Goal: Task Accomplishment & Management: Manage account settings

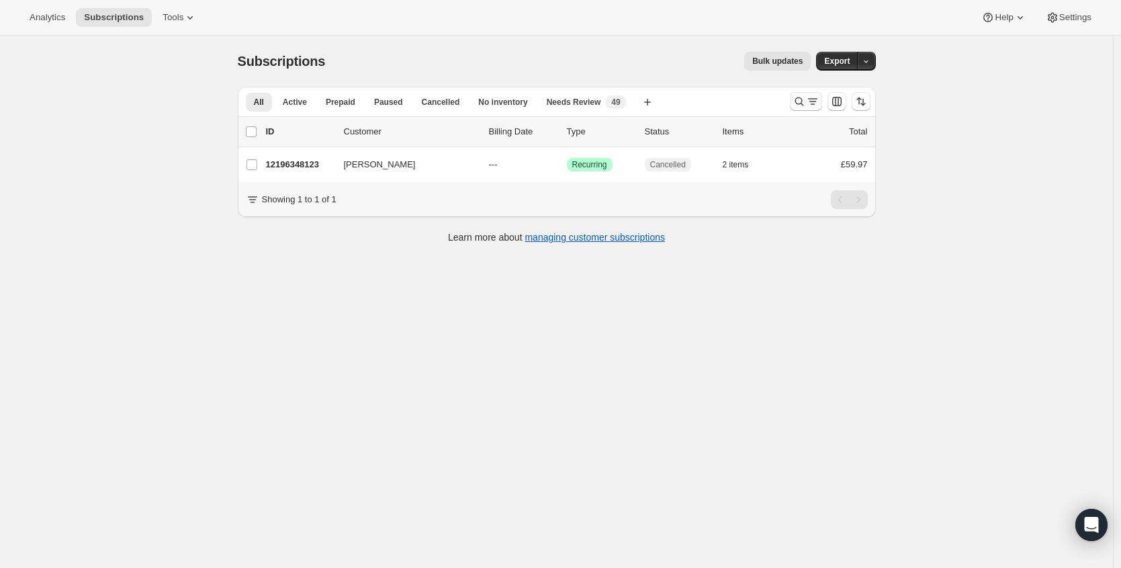
click at [803, 94] on button "Search and filter results" at bounding box center [806, 101] width 32 height 19
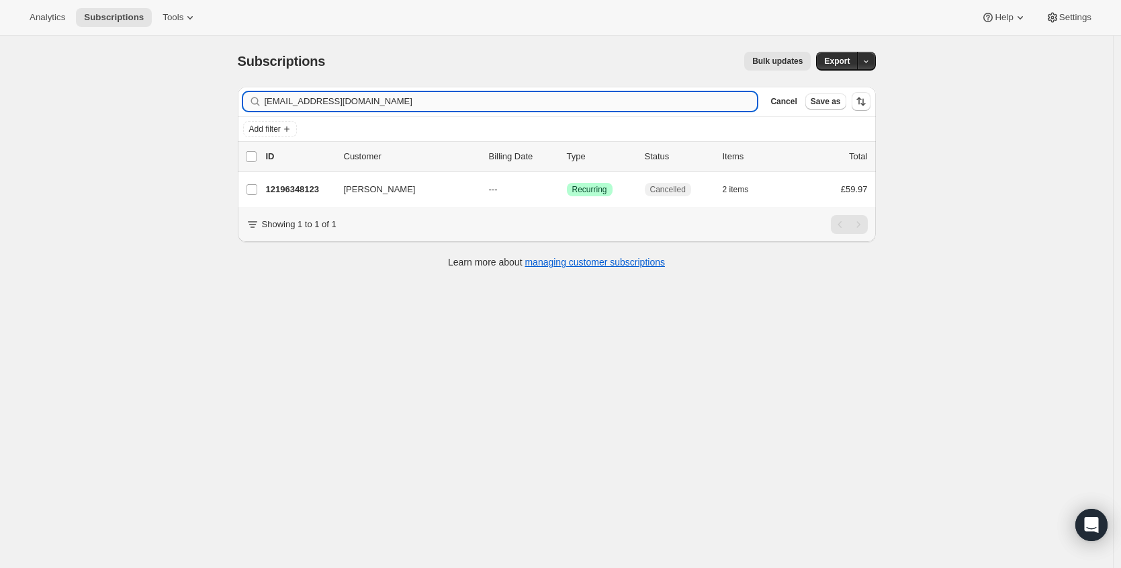
click at [386, 92] on input "[EMAIL_ADDRESS][DOMAIN_NAME]" at bounding box center [511, 101] width 493 height 19
type input "[EMAIL_ADDRESS][DOMAIN_NAME]"
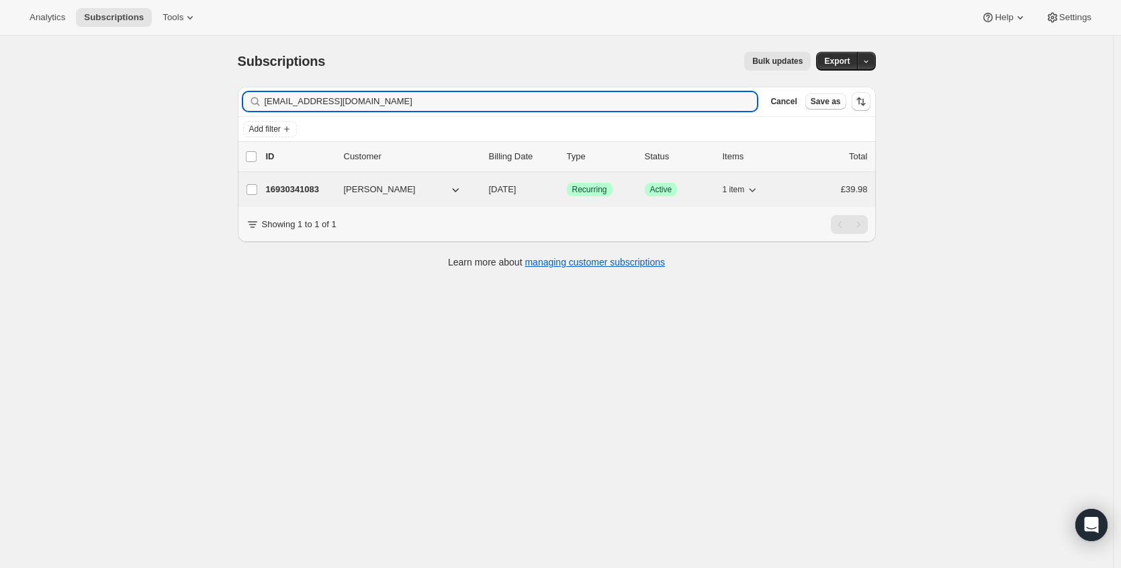
click at [279, 189] on p "16930341083" at bounding box center [299, 189] width 67 height 13
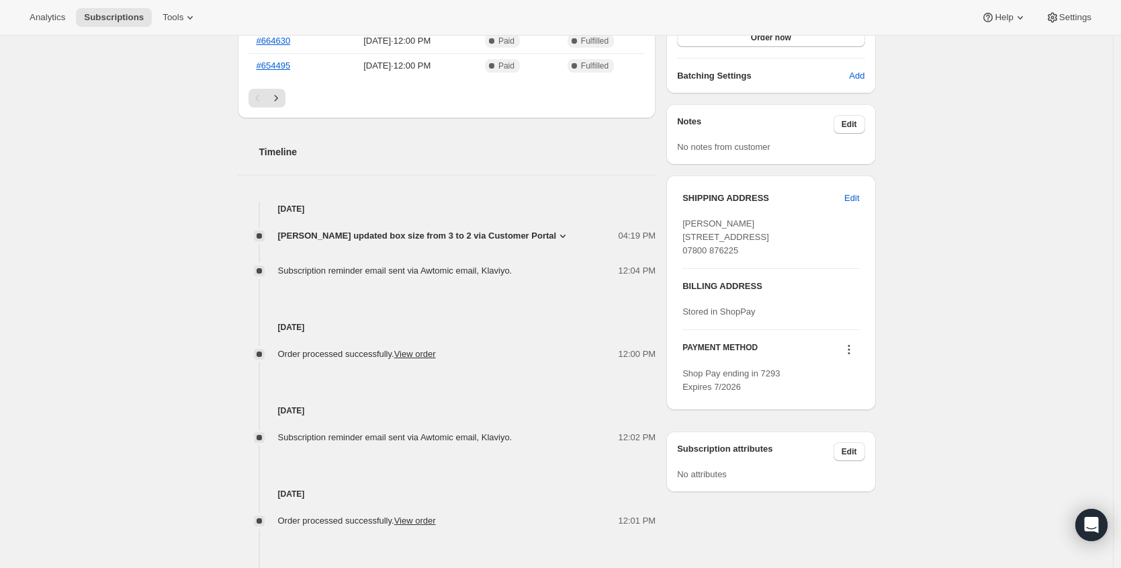
scroll to position [538, 0]
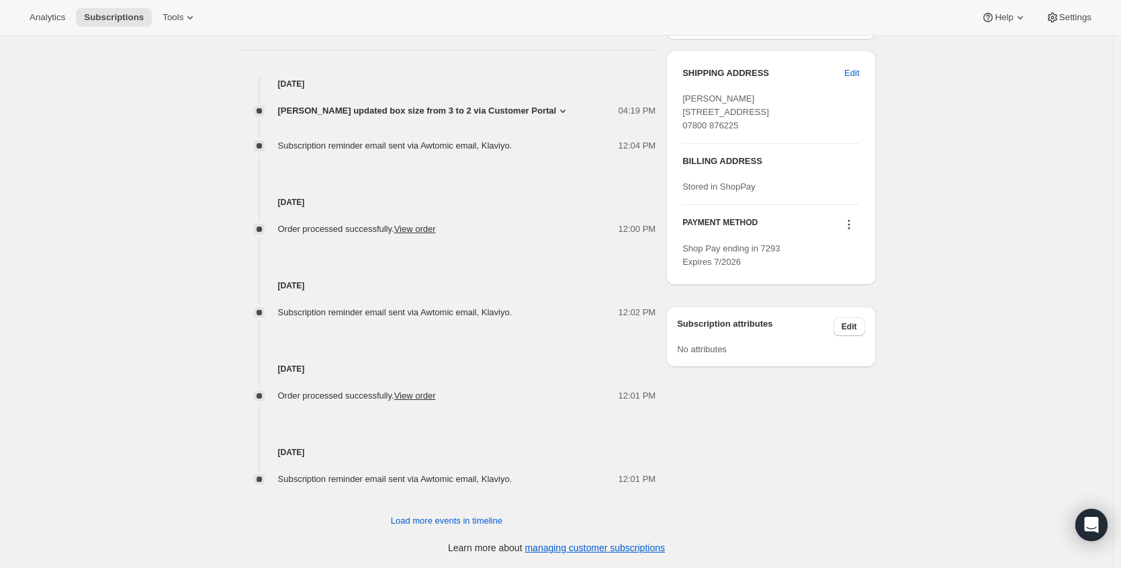
click at [528, 107] on span "[PERSON_NAME] updated box size from 3 to 2 via Customer Portal" at bounding box center [417, 110] width 279 height 13
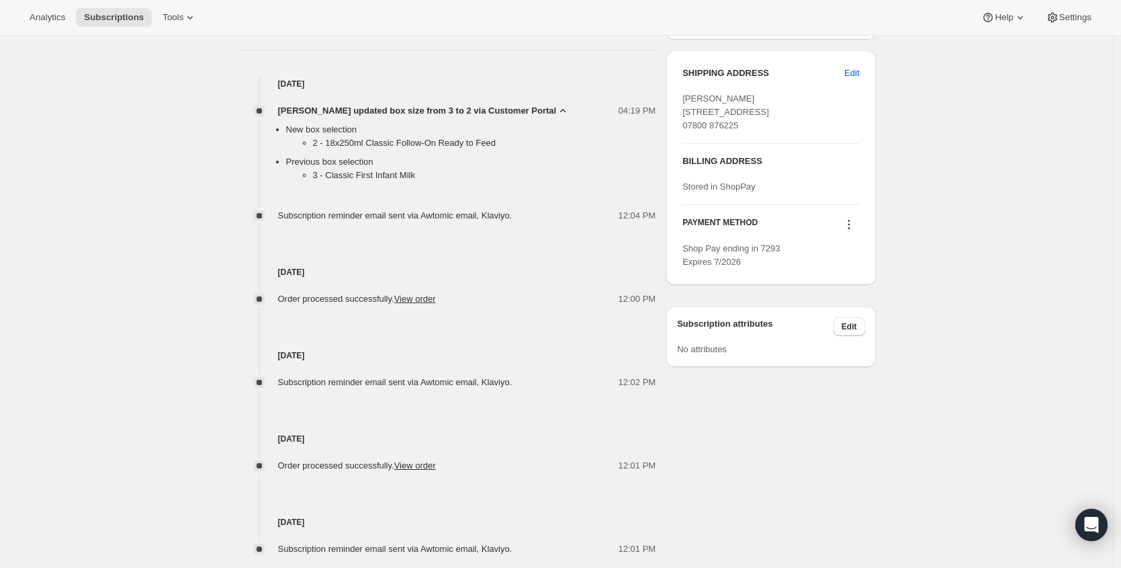
click at [365, 173] on li "3 - Classic First Infant Milk" at bounding box center [484, 175] width 343 height 13
copy li "3 - Classic First Infant Milk"
click at [527, 253] on div "[DATE] Order processed successfully. View order 12:00 PM" at bounding box center [447, 263] width 419 height 83
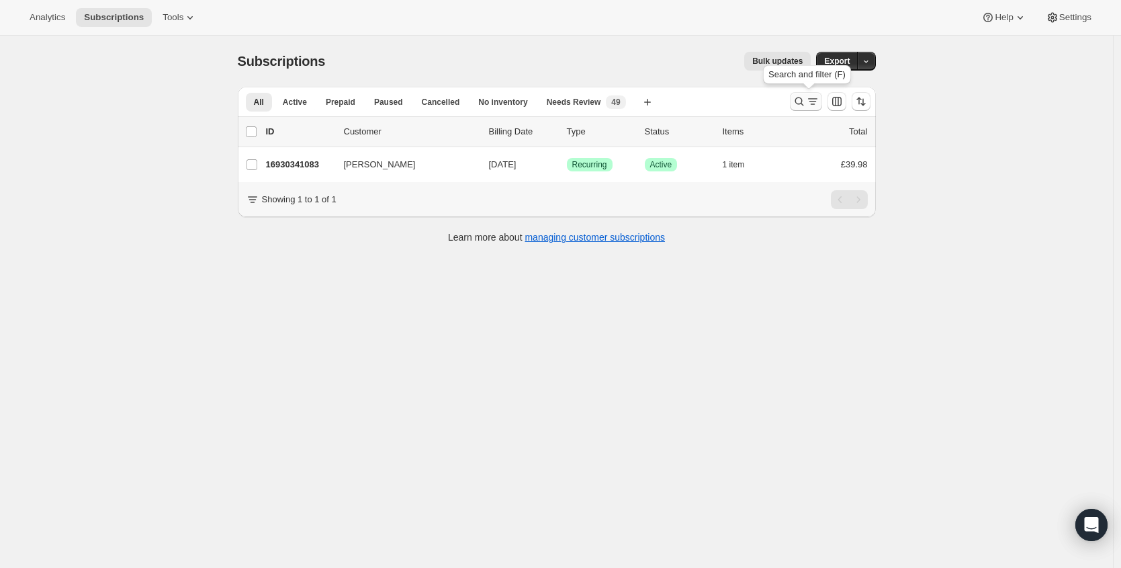
click at [801, 97] on icon "Search and filter results" at bounding box center [799, 101] width 13 height 13
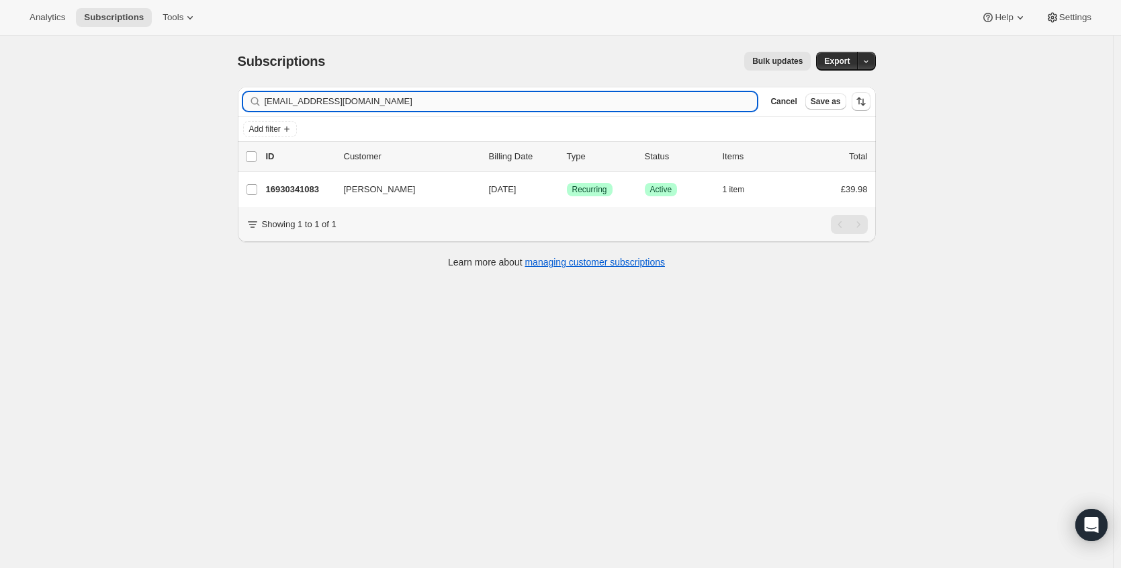
click at [456, 96] on input "[EMAIL_ADDRESS][DOMAIN_NAME]" at bounding box center [511, 101] width 493 height 19
type input "[EMAIL_ADDRESS][DOMAIN_NAME]"
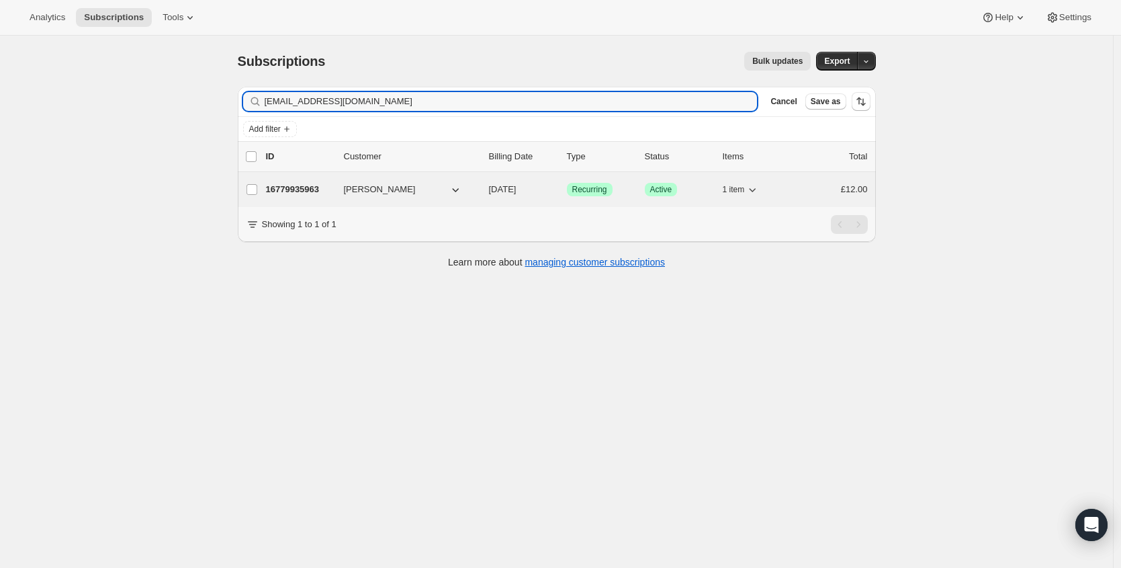
click at [303, 185] on p "16779935963" at bounding box center [299, 189] width 67 height 13
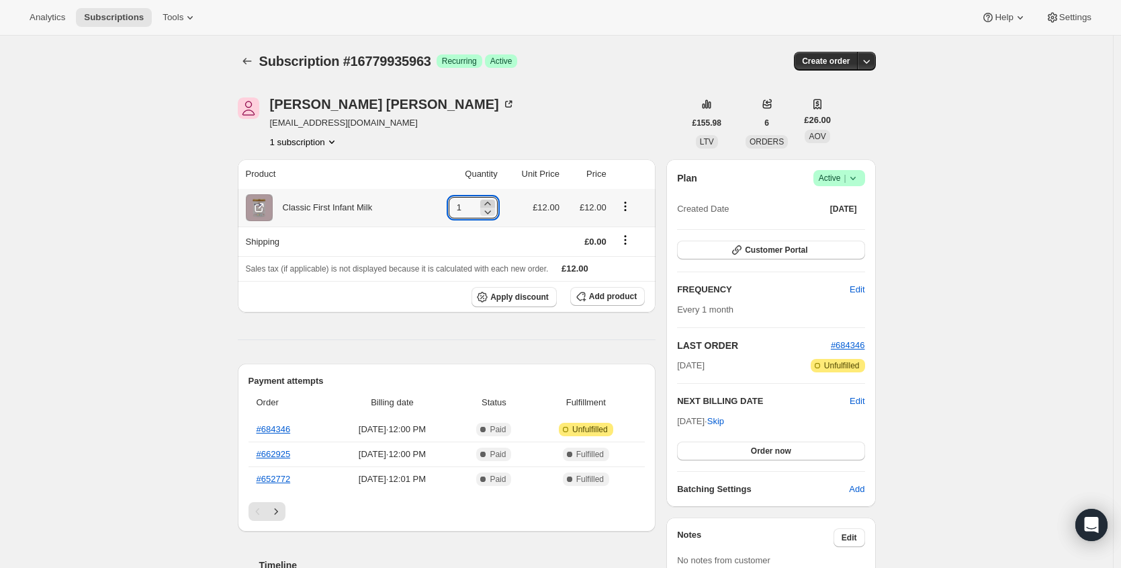
click at [494, 203] on icon at bounding box center [487, 203] width 13 height 13
type input "2"
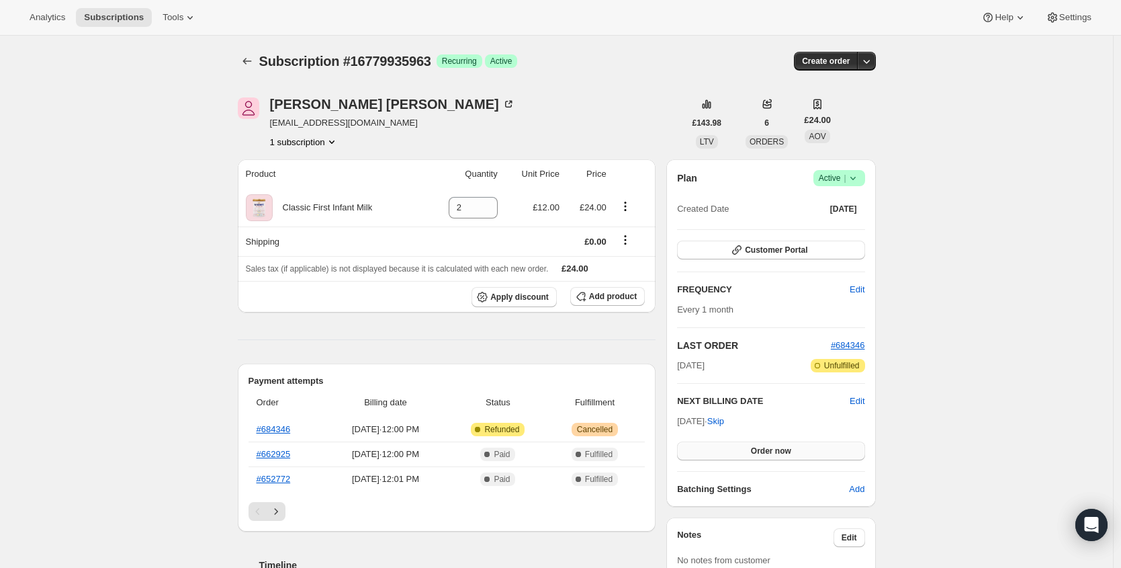
click at [823, 452] on button "Order now" at bounding box center [770, 450] width 187 height 19
click at [824, 451] on button "Click to confirm" at bounding box center [770, 450] width 187 height 19
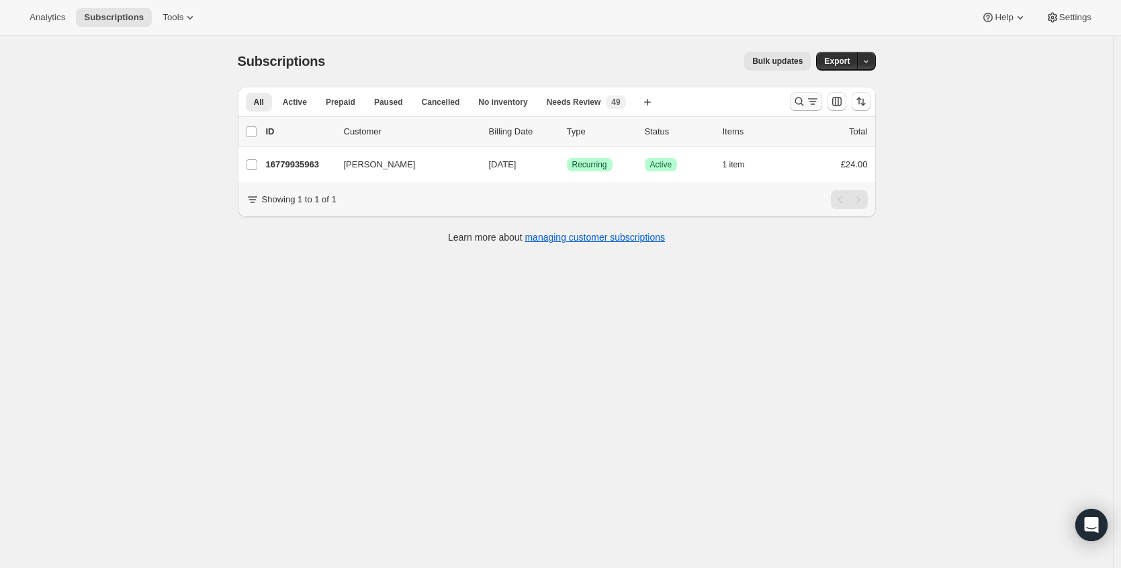
click at [799, 102] on icon "Search and filter results" at bounding box center [799, 101] width 9 height 9
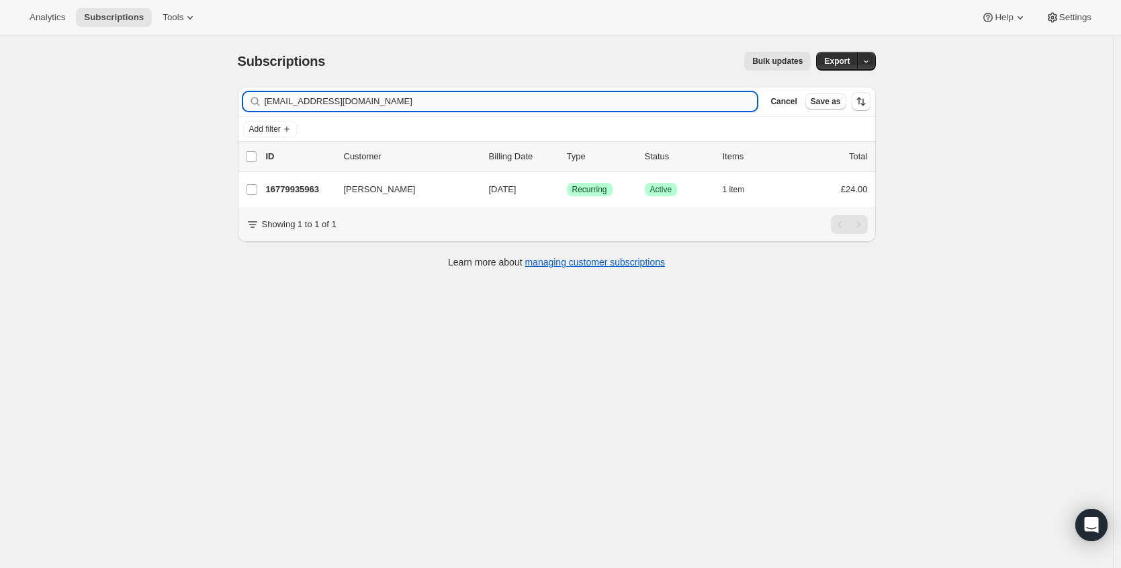
click at [551, 102] on input "[EMAIL_ADDRESS][DOMAIN_NAME]" at bounding box center [511, 101] width 493 height 19
click at [552, 103] on input "[EMAIL_ADDRESS][DOMAIN_NAME]" at bounding box center [511, 101] width 493 height 19
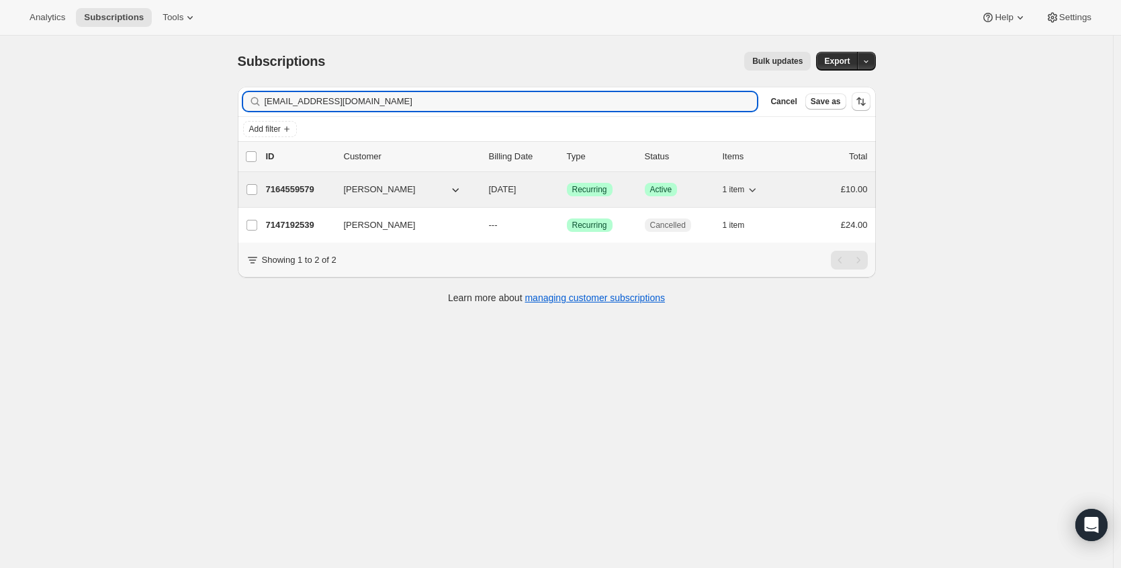
type input "ruhamah.alcock@yahoo.co.uk"
click at [298, 189] on p "7164559579" at bounding box center [299, 189] width 67 height 13
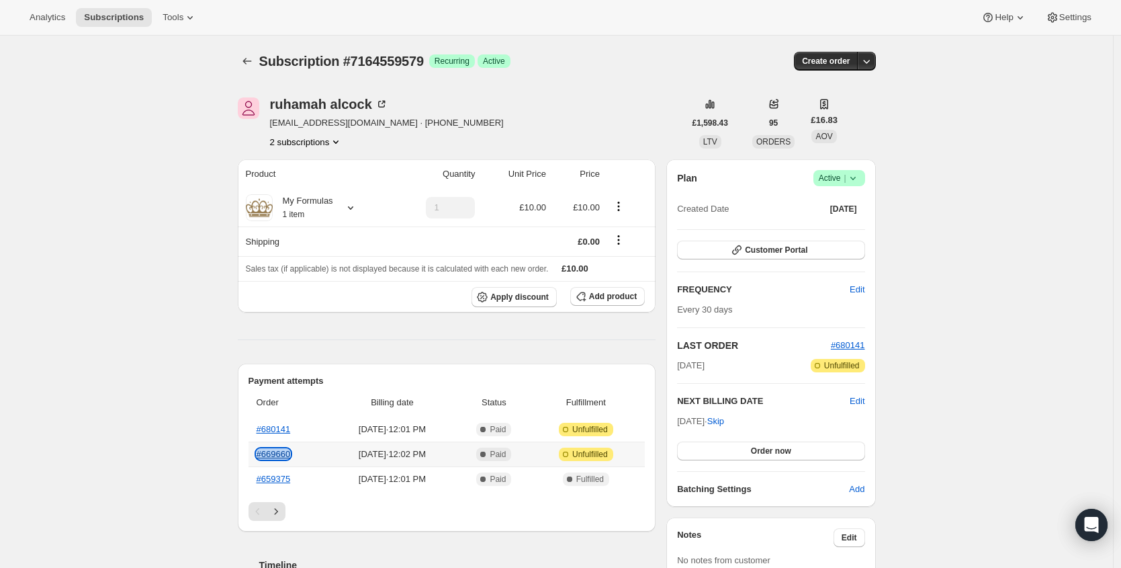
click at [284, 453] on link "#669660" at bounding box center [274, 454] width 34 height 10
click at [273, 428] on link "#680141" at bounding box center [274, 429] width 34 height 10
click at [858, 173] on icon at bounding box center [852, 177] width 13 height 13
click at [850, 228] on span "Cancel subscription" at bounding box center [839, 227] width 76 height 10
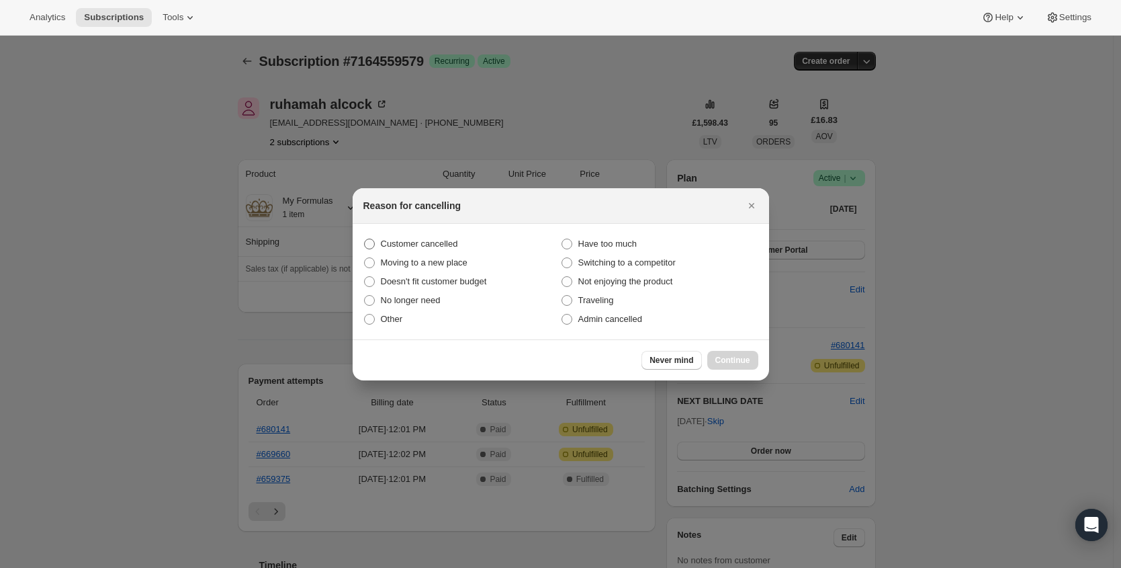
click at [435, 245] on span "Customer cancelled" at bounding box center [419, 243] width 77 height 10
click at [365, 239] on input "Customer cancelled" at bounding box center [364, 238] width 1 height 1
radio input "true"
click at [729, 361] on span "Continue" at bounding box center [732, 360] width 35 height 11
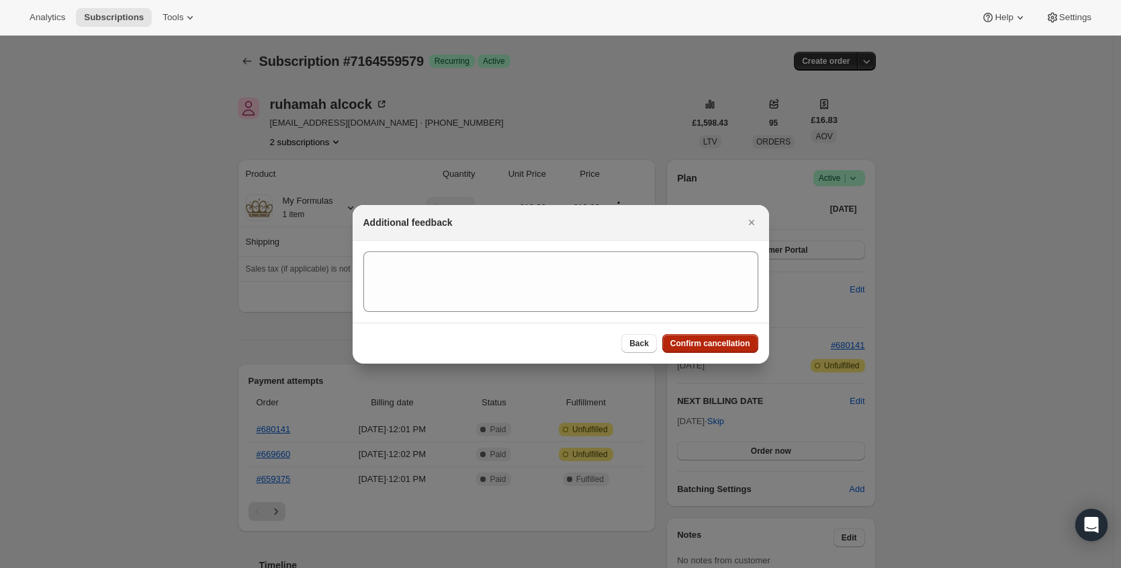
click at [730, 351] on button "Confirm cancellation" at bounding box center [710, 343] width 96 height 19
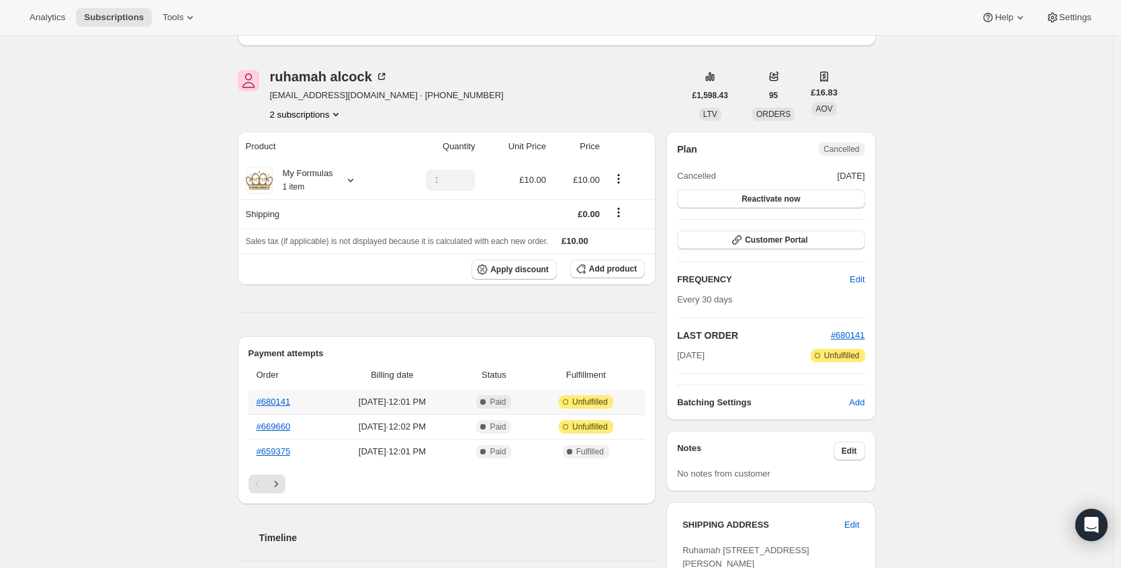
scroll to position [88, 0]
click at [281, 449] on link "#659375" at bounding box center [274, 452] width 34 height 10
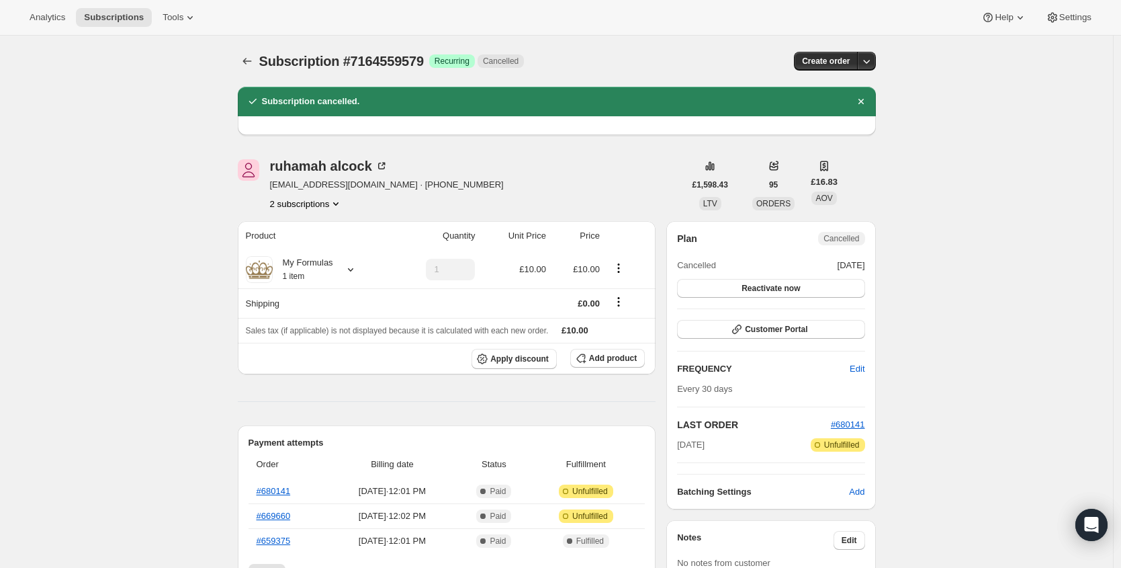
click at [588, 186] on div "ruhamah alcock ruhamah.alcock@yahoo.co.uk · +447936974557 2 subscriptions" at bounding box center [461, 184] width 447 height 51
click at [591, 180] on div "ruhamah alcock ruhamah.alcock@yahoo.co.uk · +447936974557 2 subscriptions" at bounding box center [461, 184] width 447 height 51
click at [615, 180] on div "ruhamah alcock ruhamah.alcock@yahoo.co.uk · +447936974557 2 subscriptions" at bounding box center [461, 184] width 447 height 51
click at [550, 199] on div "ruhamah alcock ruhamah.alcock@yahoo.co.uk · +447936974557 2 subscriptions" at bounding box center [461, 184] width 447 height 51
click at [556, 197] on div "ruhamah alcock ruhamah.alcock@yahoo.co.uk · +447936974557 2 subscriptions" at bounding box center [461, 184] width 447 height 51
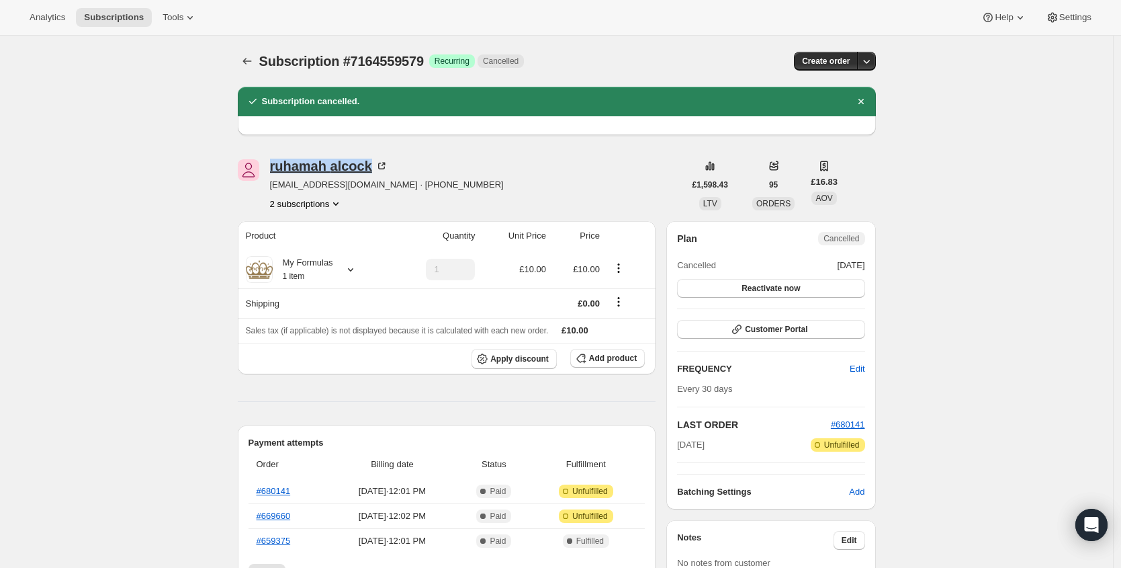
drag, startPoint x: 269, startPoint y: 163, endPoint x: 350, endPoint y: 164, distance: 81.3
click at [372, 163] on div "ruhamah alcock ruhamah.alcock@yahoo.co.uk · +447936974557 2 subscriptions" at bounding box center [461, 184] width 447 height 51
copy div "ruhamah alcock"
drag, startPoint x: 273, startPoint y: 187, endPoint x: 395, endPoint y: 188, distance: 122.3
click at [395, 189] on span "ruhamah.alcock@yahoo.co.uk · +447936974557" at bounding box center [387, 184] width 234 height 13
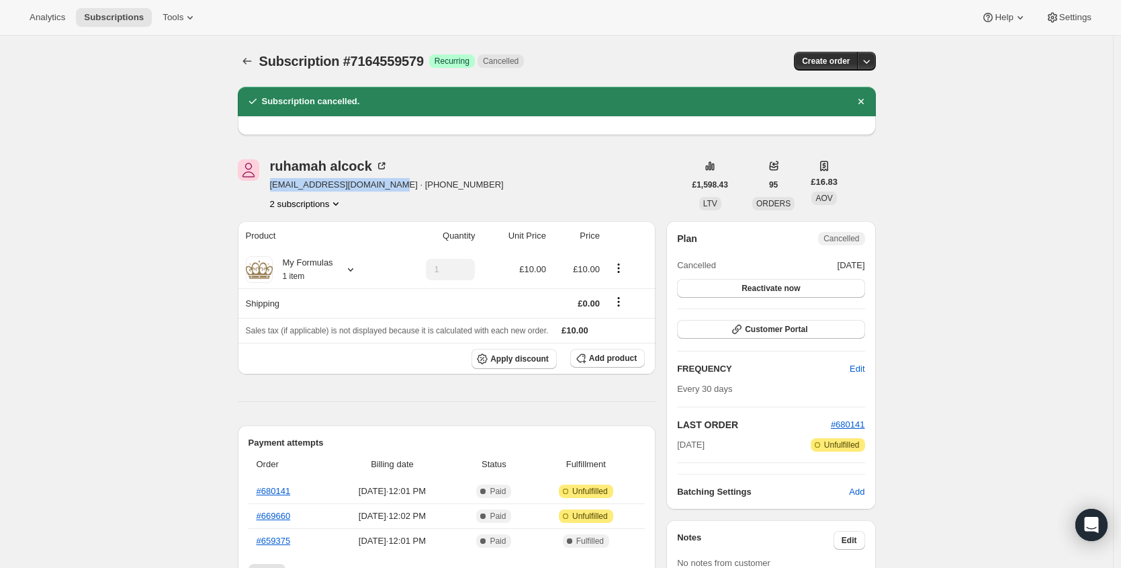
copy span "ruhamah.alcock@yahoo.co.uk"
